Goal: Answer question/provide support: Share knowledge or assist other users

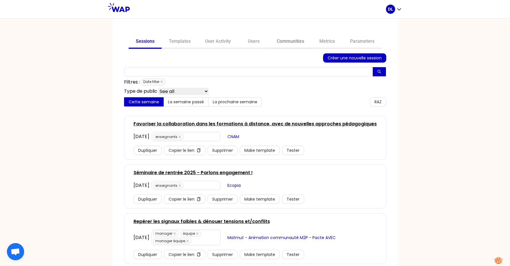
click at [291, 40] on link "Communities" at bounding box center [291, 42] width 42 height 14
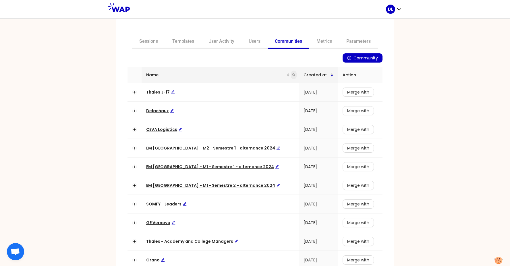
click at [292, 75] on icon "search" at bounding box center [293, 74] width 3 height 3
type input "learning"
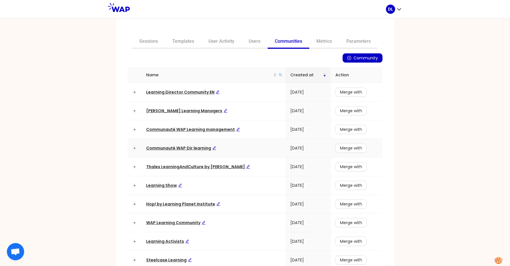
click at [170, 148] on span "Communauté WAP Dir learning" at bounding box center [181, 148] width 70 height 6
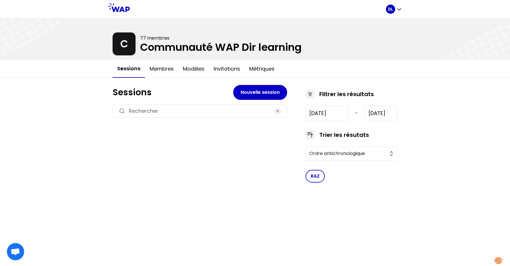
type input "[DATE]"
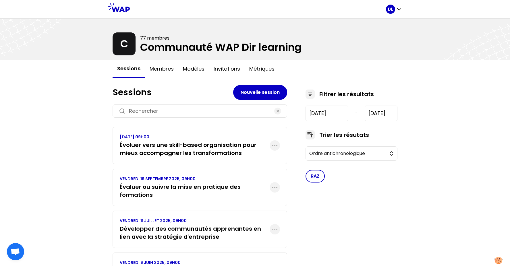
click at [199, 185] on h3 "Évaluer ou suivre la mise en pratique des formations" at bounding box center [195, 191] width 150 height 16
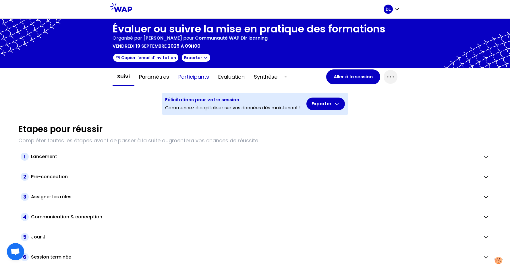
click at [202, 75] on button "Participants" at bounding box center [194, 76] width 40 height 17
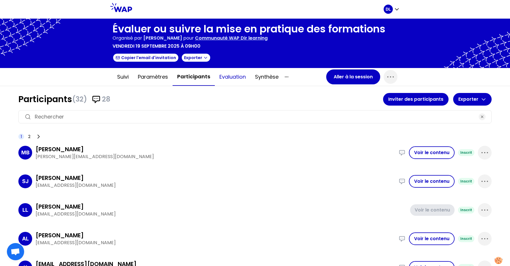
click at [242, 73] on button "Evaluation" at bounding box center [233, 76] width 36 height 17
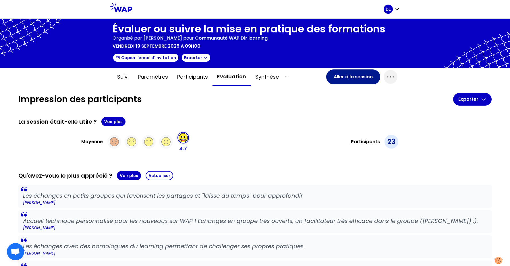
click at [358, 78] on button "Aller à la session" at bounding box center [353, 76] width 54 height 15
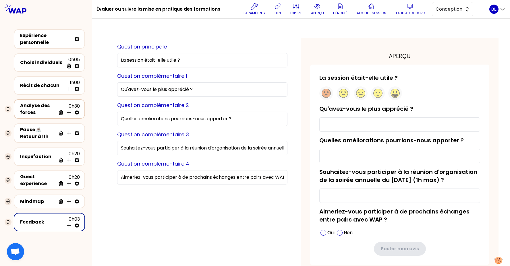
click at [33, 110] on div "Analyse des forces" at bounding box center [38, 109] width 36 height 14
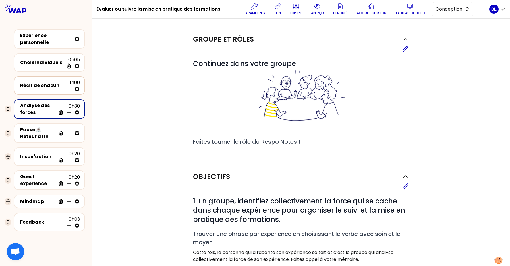
click at [35, 88] on div "Récit de chacun" at bounding box center [42, 85] width 44 height 7
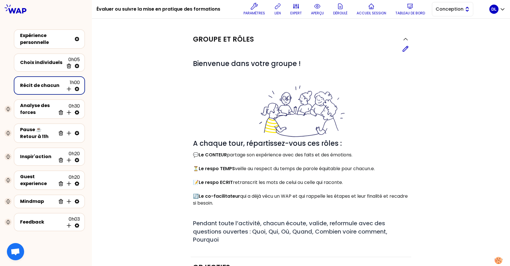
click at [462, 14] on button "Conception" at bounding box center [452, 9] width 41 height 14
click at [456, 32] on span "Facilitation" at bounding box center [456, 32] width 25 height 7
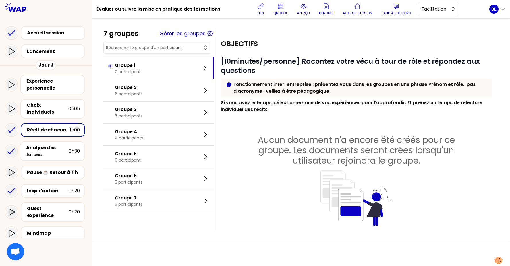
click at [160, 45] on input "text" at bounding box center [154, 48] width 96 height 6
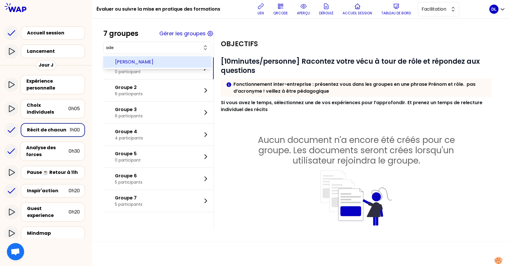
click at [150, 60] on span "[PERSON_NAME]" at bounding box center [160, 62] width 91 height 7
type input "[PERSON_NAME]"
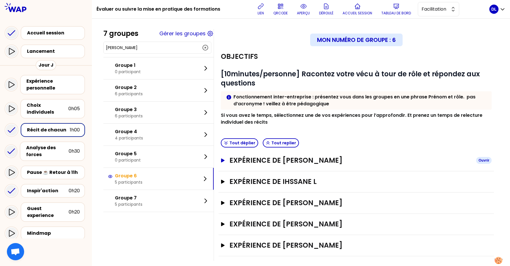
click at [222, 159] on icon "button" at bounding box center [222, 160] width 3 height 4
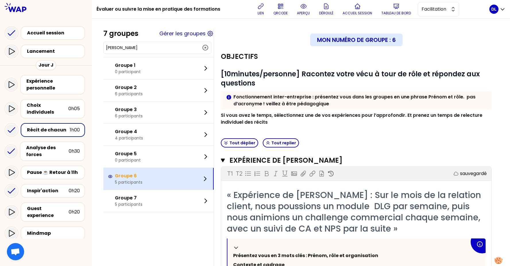
click at [202, 177] on icon at bounding box center [205, 178] width 7 height 7
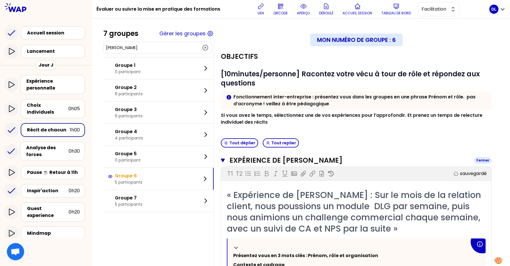
click at [223, 160] on icon "button" at bounding box center [223, 160] width 4 height 3
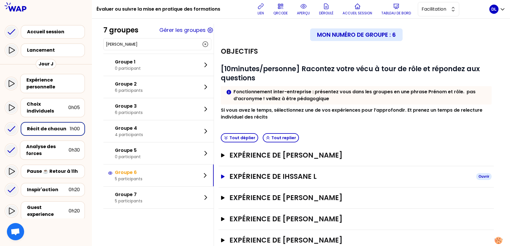
scroll to position [25, 0]
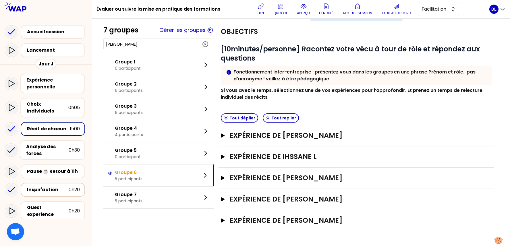
click at [51, 186] on div "Inspir'action" at bounding box center [48, 189] width 42 height 7
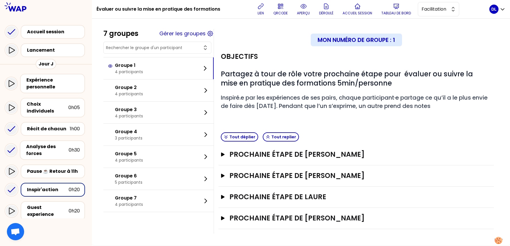
click at [142, 50] on input "text" at bounding box center [154, 48] width 96 height 6
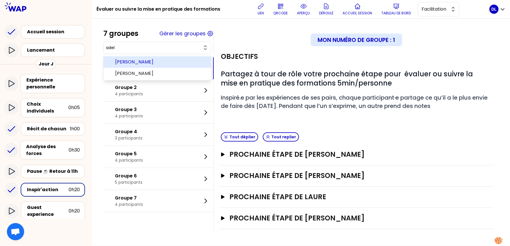
click at [142, 61] on span "[PERSON_NAME]" at bounding box center [160, 62] width 91 height 7
type input "[PERSON_NAME]"
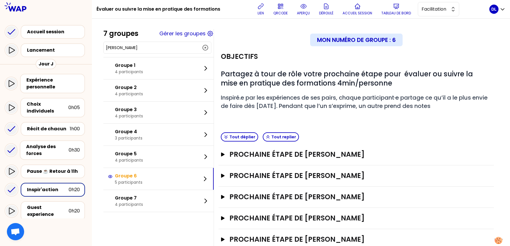
scroll to position [19, 0]
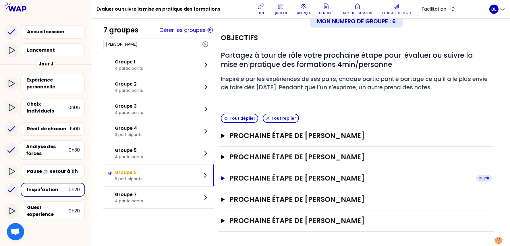
click at [225, 177] on icon "button" at bounding box center [222, 178] width 5 height 4
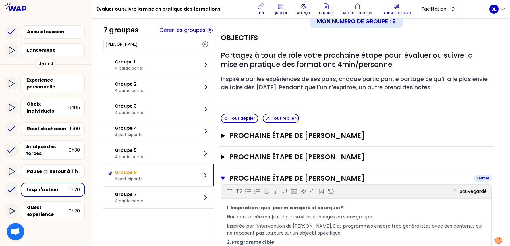
drag, startPoint x: 352, startPoint y: 176, endPoint x: 305, endPoint y: 178, distance: 47.7
click at [305, 178] on h3 "Prochaine étape de [PERSON_NAME]" at bounding box center [349, 178] width 240 height 9
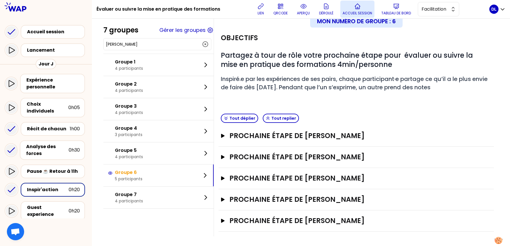
click at [358, 9] on icon at bounding box center [357, 6] width 7 height 7
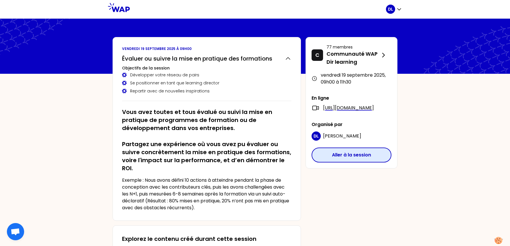
click at [344, 160] on button "Aller à la session" at bounding box center [351, 155] width 80 height 15
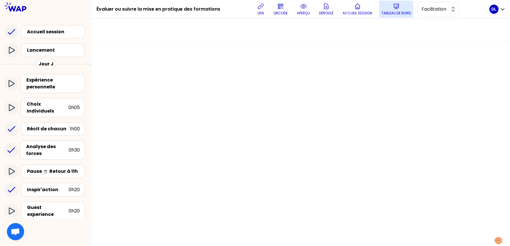
click at [396, 11] on p "Tableau de bord" at bounding box center [396, 13] width 30 height 5
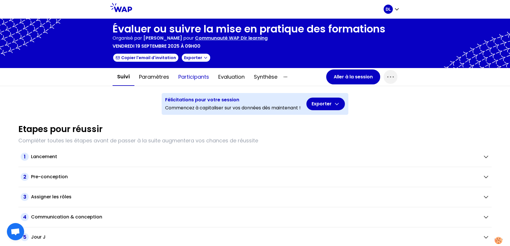
click at [197, 78] on button "Participants" at bounding box center [194, 76] width 40 height 17
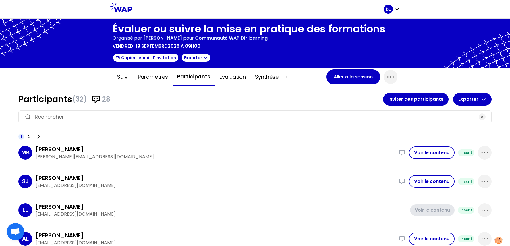
click at [151, 118] on input at bounding box center [255, 117] width 440 height 8
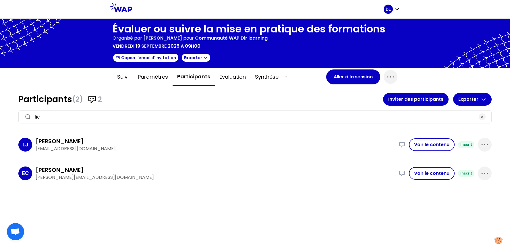
type input "lidi"
drag, startPoint x: 98, startPoint y: 151, endPoint x: 33, endPoint y: 151, distance: 65.2
click at [33, 151] on div "[PERSON_NAME] [PERSON_NAME][EMAIL_ADDRESS][DOMAIN_NAME] Deux exemples: - une fo…" at bounding box center [254, 145] width 473 height 24
click at [71, 150] on p "[EMAIL_ADDRESS][DOMAIN_NAME]" at bounding box center [215, 148] width 359 height 7
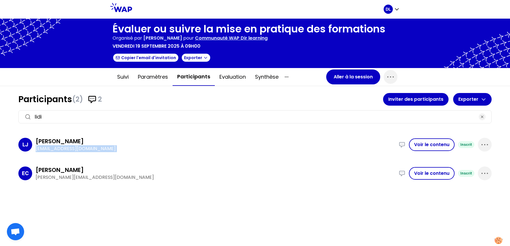
click at [71, 150] on p "[EMAIL_ADDRESS][DOMAIN_NAME]" at bounding box center [215, 148] width 359 height 7
click at [334, 77] on button "Aller à la session" at bounding box center [353, 76] width 54 height 15
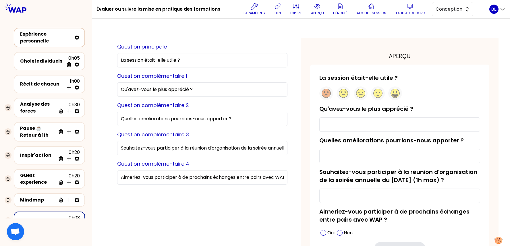
click at [38, 39] on div "Expérience personnelle" at bounding box center [46, 38] width 52 height 14
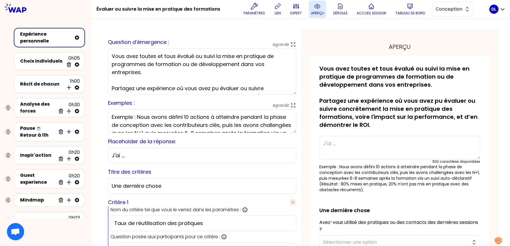
click at [315, 10] on button "aperçu" at bounding box center [318, 9] width 18 height 17
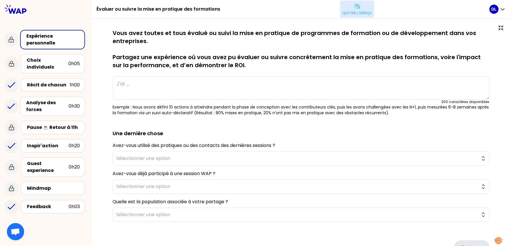
type textarea "Nous avons accompagné la transformation du métier de journaliste en déployant u…"
